Goal: Task Accomplishment & Management: Use online tool/utility

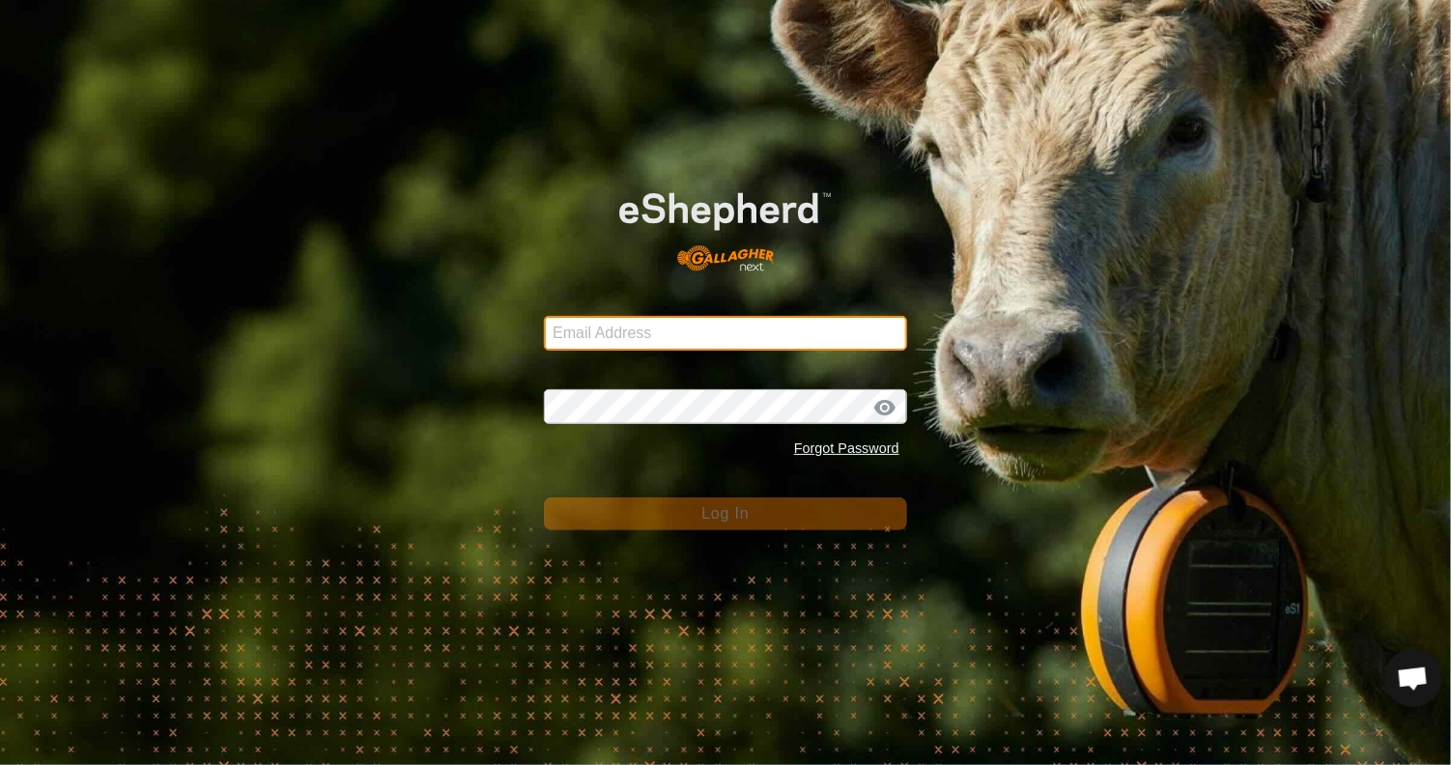
click at [706, 329] on input "Email Address" at bounding box center [725, 333] width 363 height 35
type input "[EMAIL_ADDRESS][DOMAIN_NAME]"
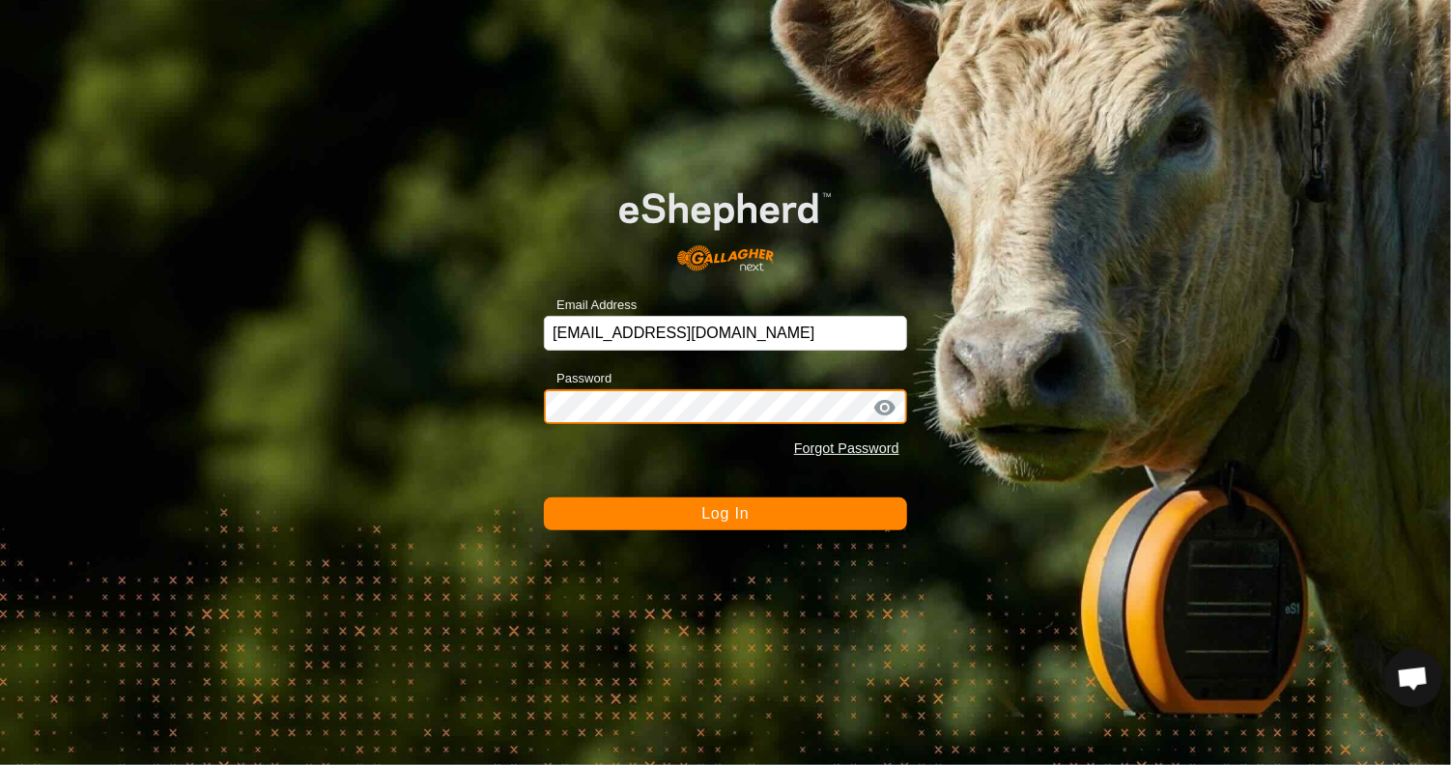
click at [544, 497] on button "Log In" at bounding box center [725, 513] width 363 height 33
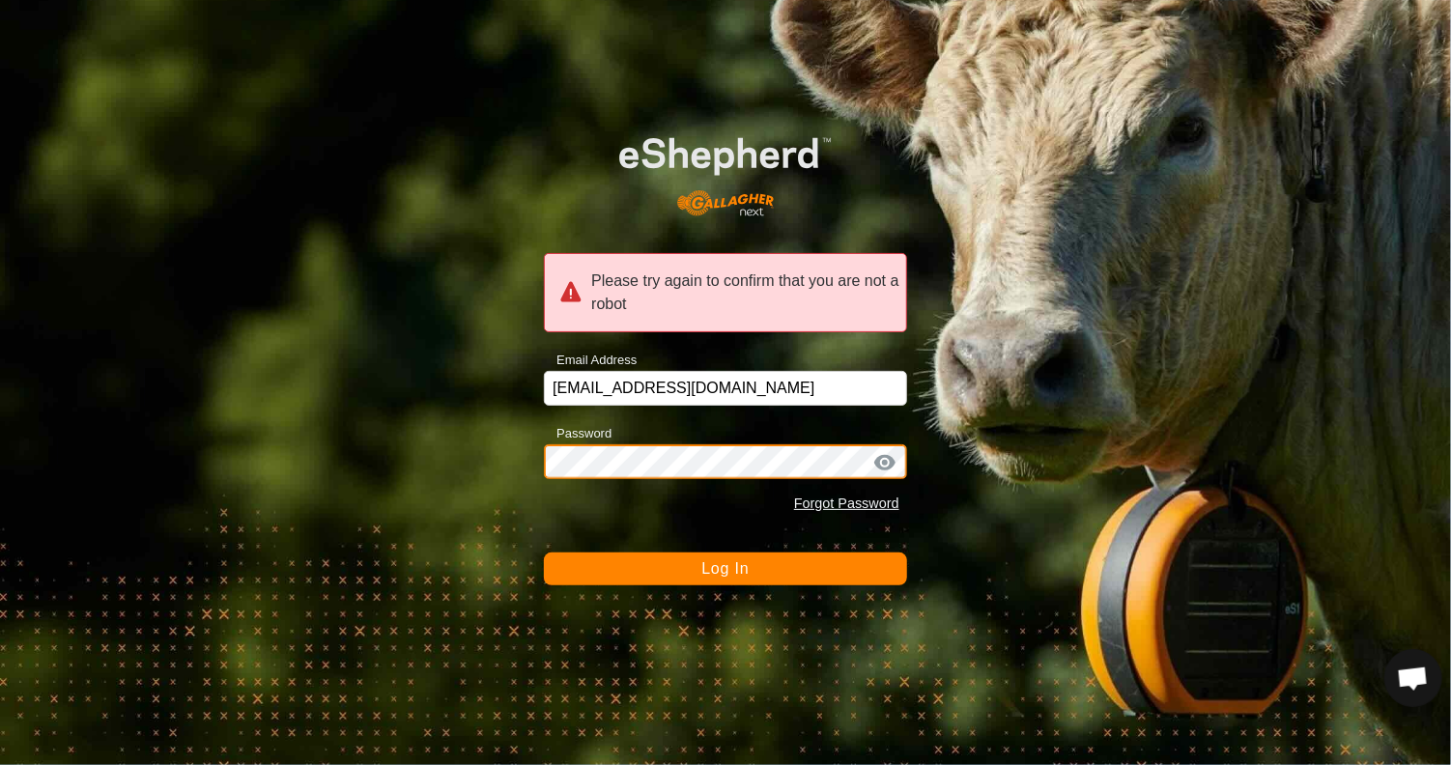
click at [544, 553] on button "Log In" at bounding box center [725, 569] width 363 height 33
click at [752, 570] on button "Log In" at bounding box center [725, 569] width 363 height 33
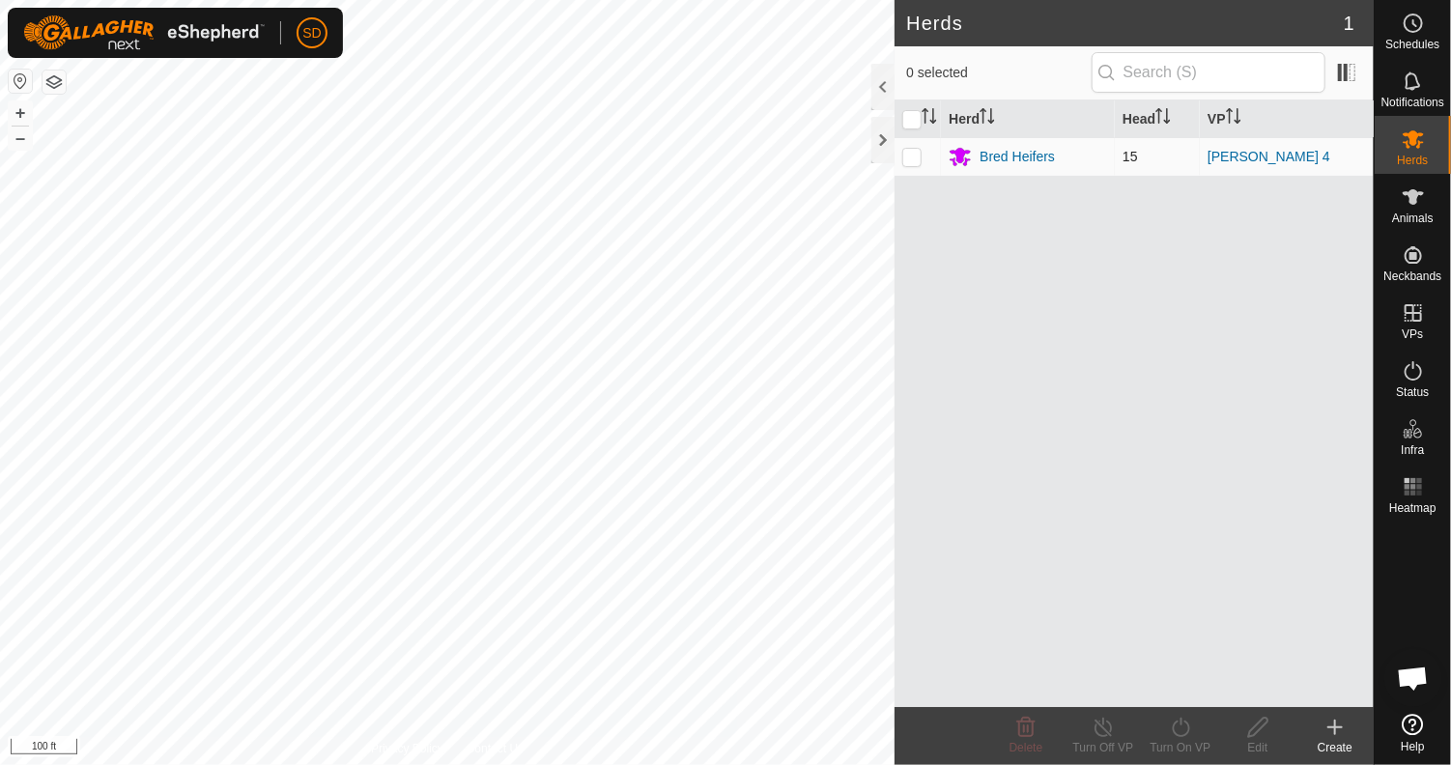
click at [903, 156] on p-checkbox at bounding box center [911, 156] width 19 height 15
checkbox input "true"
click at [1174, 725] on icon at bounding box center [1180, 727] width 17 height 19
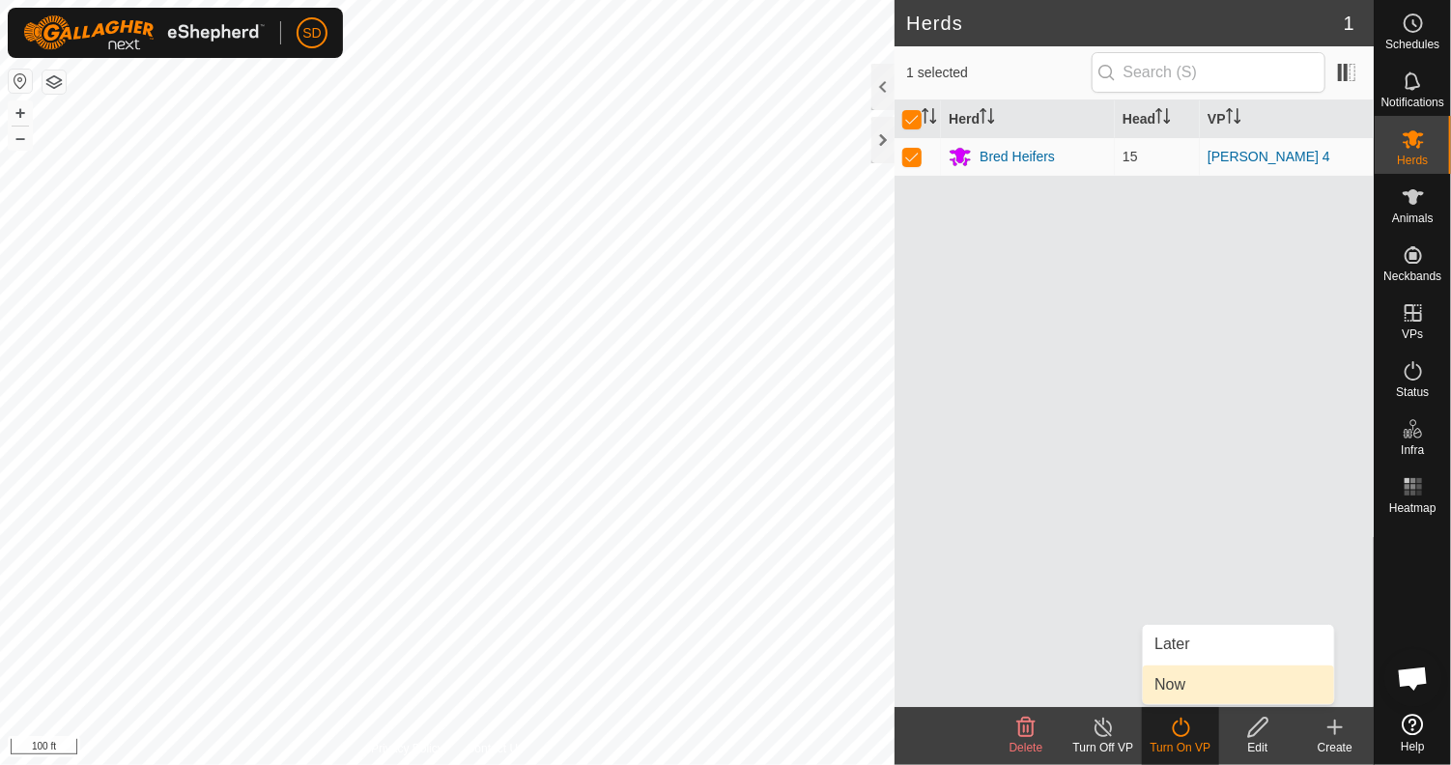
click at [1163, 681] on link "Now" at bounding box center [1238, 685] width 191 height 39
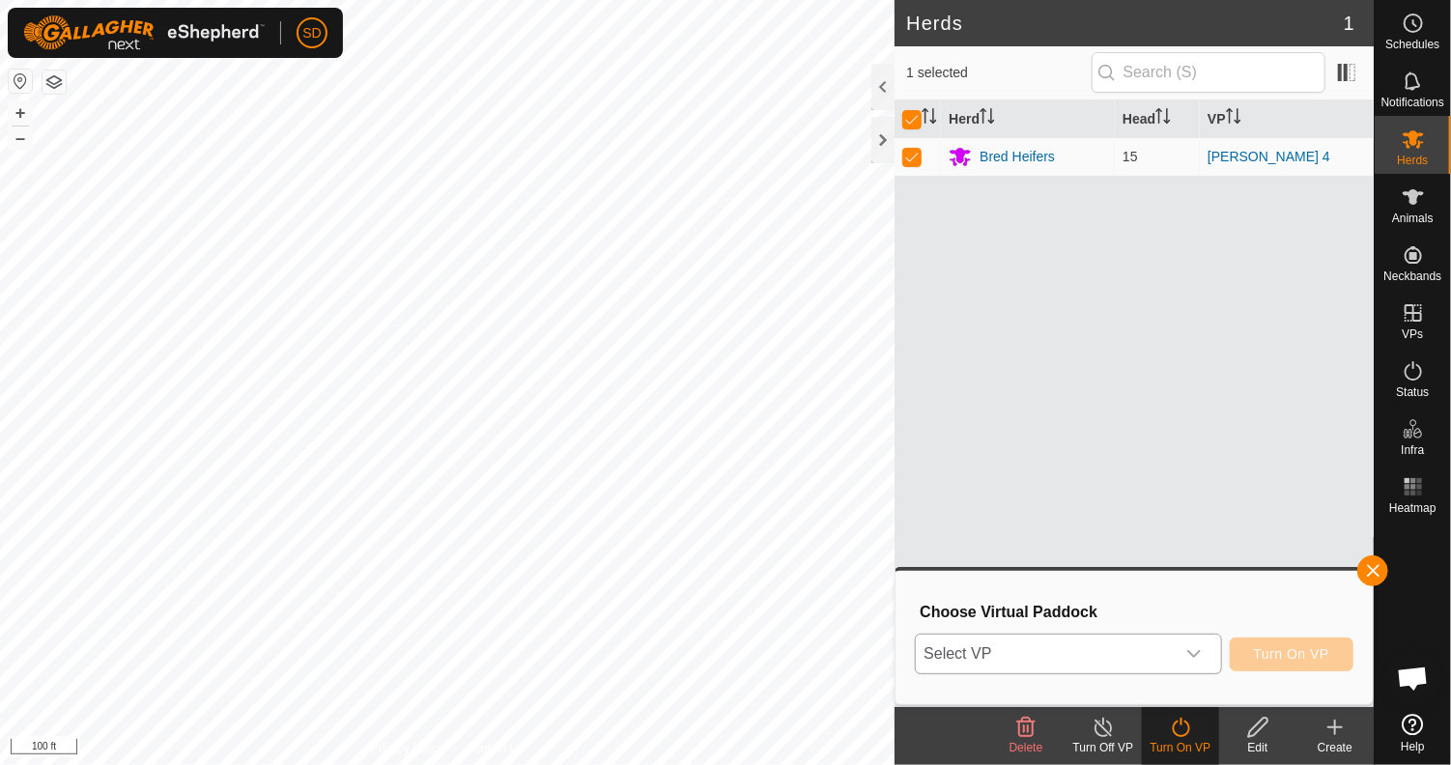
click at [1198, 654] on icon "dropdown trigger" at bounding box center [1194, 654] width 14 height 8
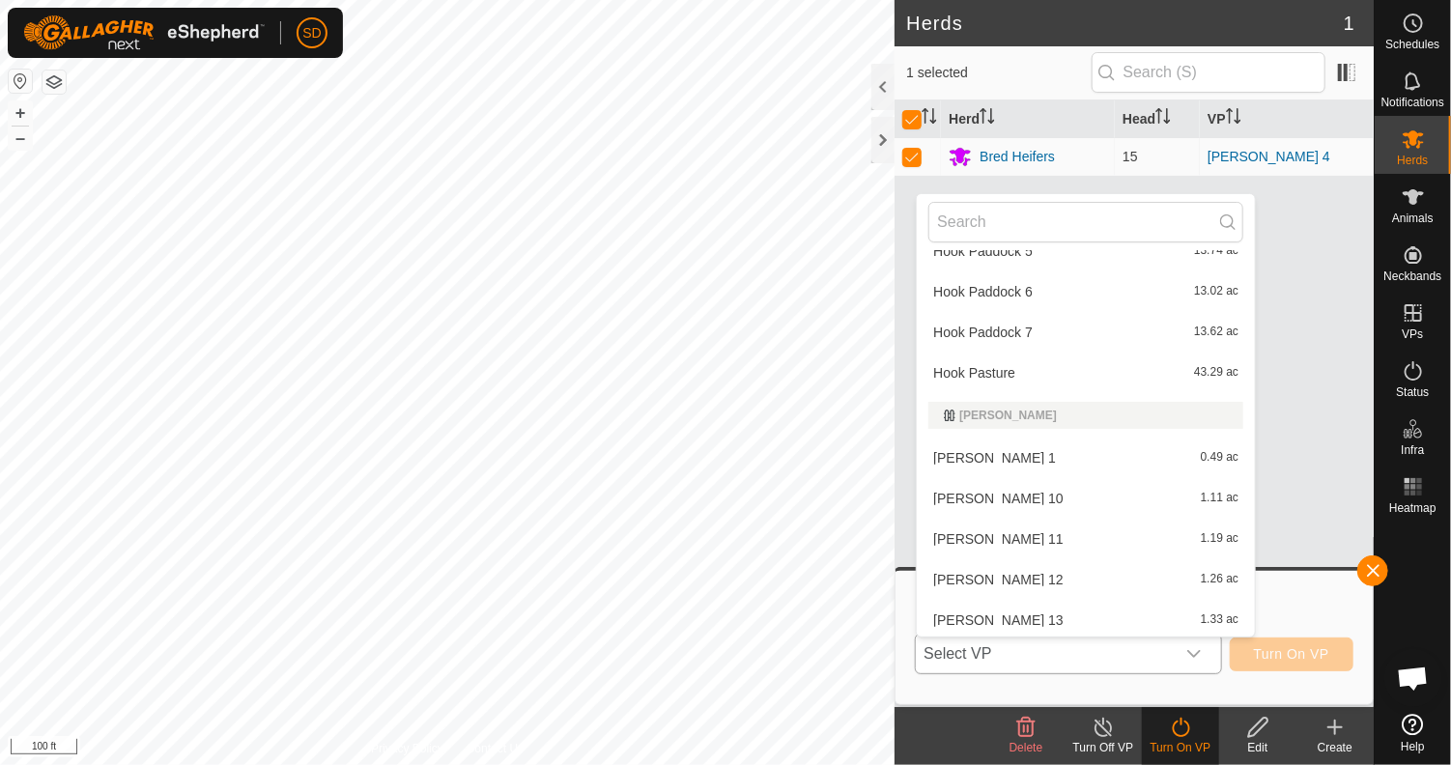
scroll to position [1180, 0]
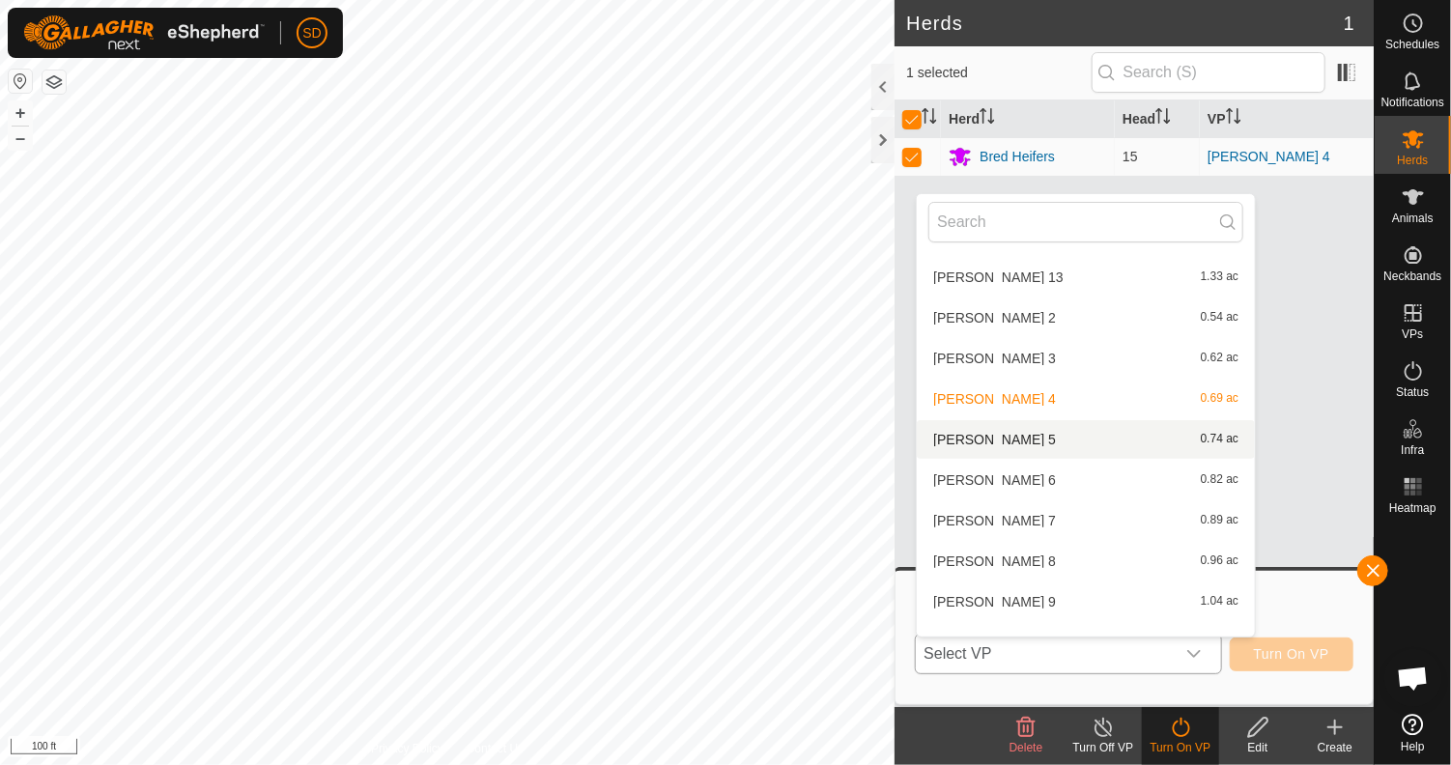
click at [965, 440] on li "Lockhart 5 0.74 ac" at bounding box center [1086, 439] width 338 height 39
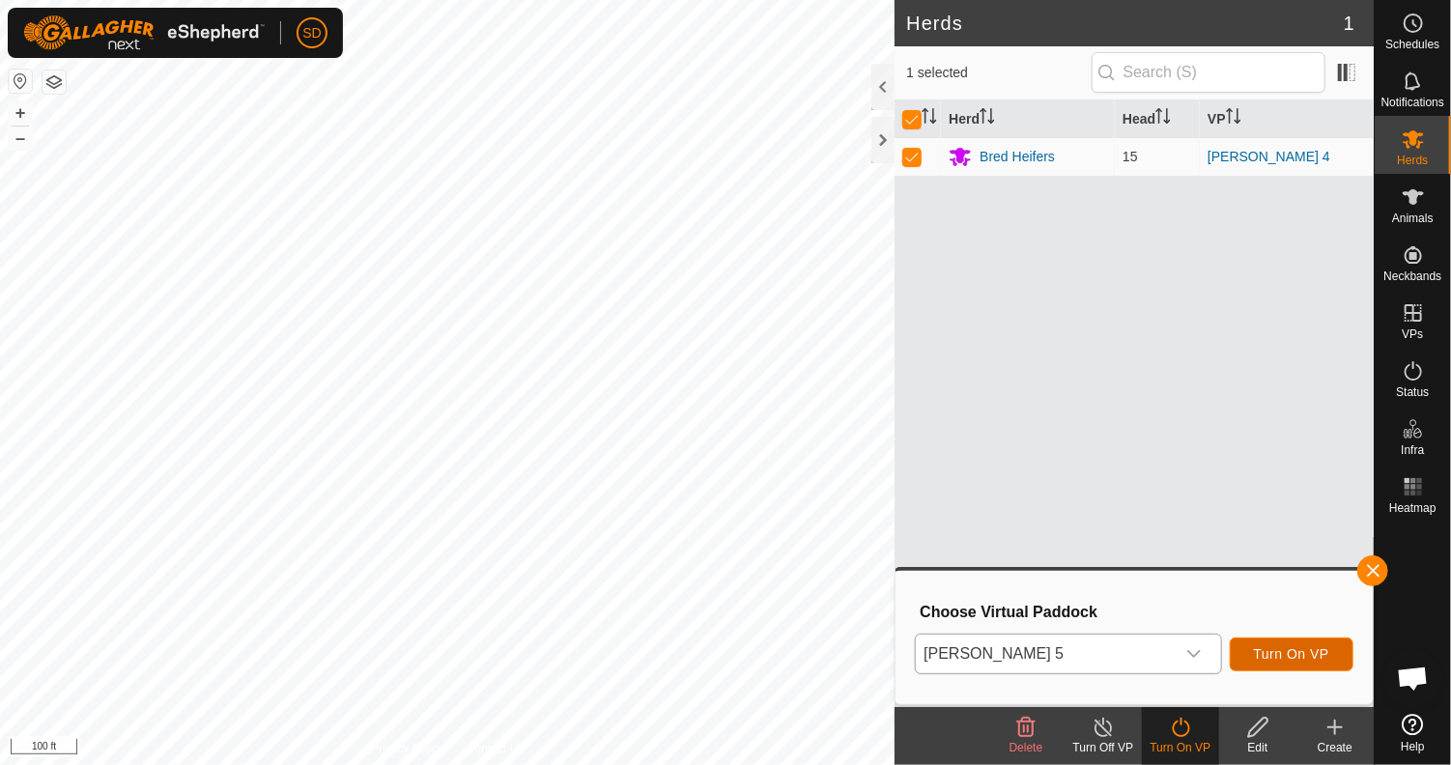
click at [1290, 660] on span "Turn On VP" at bounding box center [1291, 653] width 75 height 15
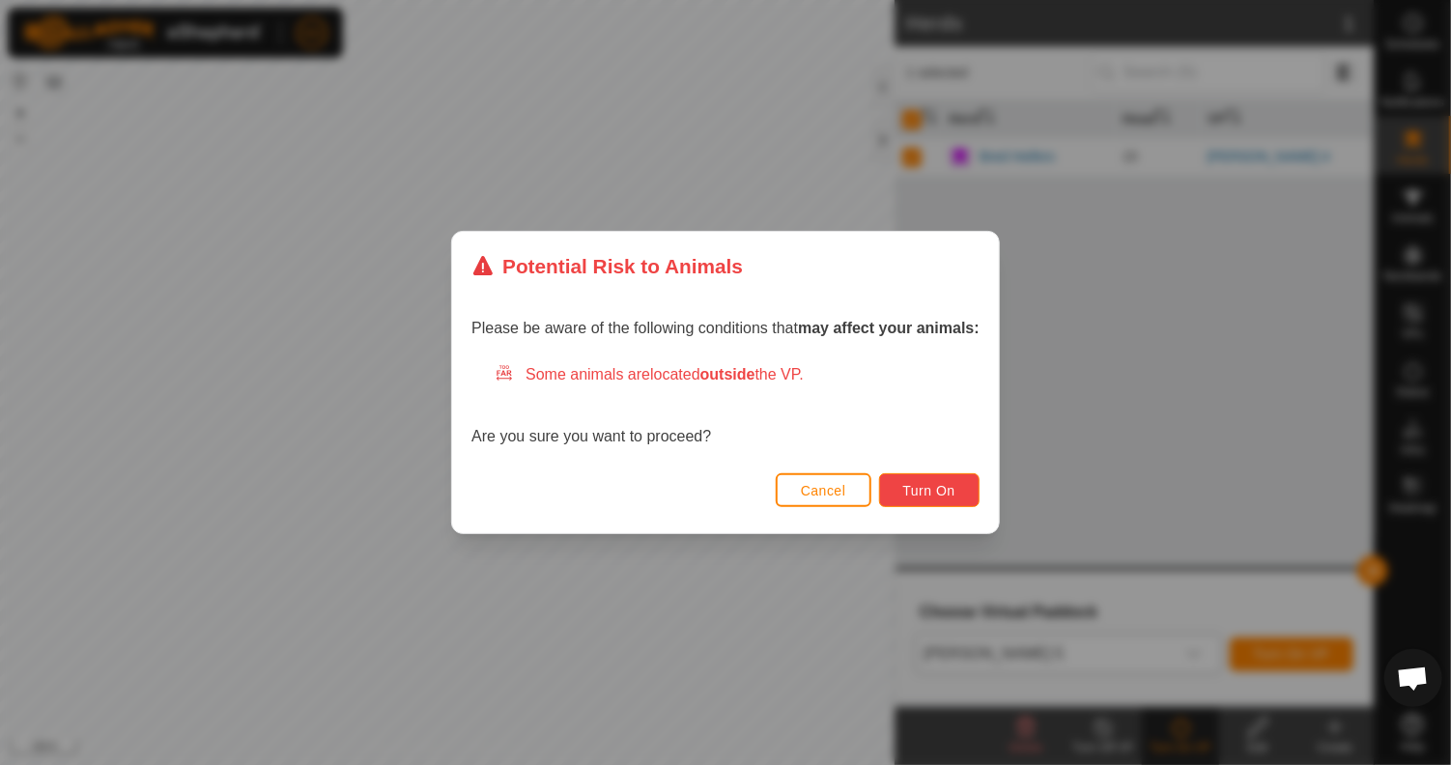
click at [920, 486] on span "Turn On" at bounding box center [929, 490] width 52 height 15
